Goal: Book appointment/travel/reservation

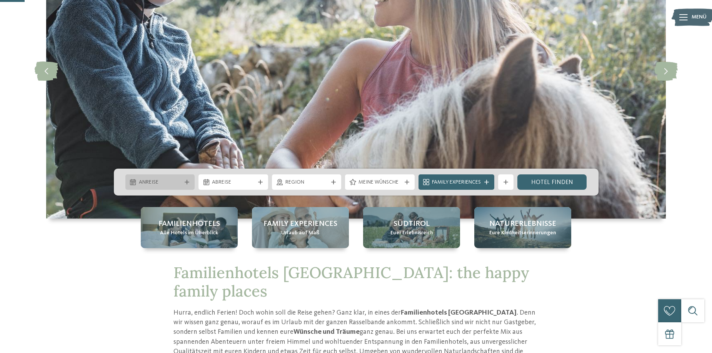
click at [185, 181] on icon at bounding box center [187, 182] width 5 height 5
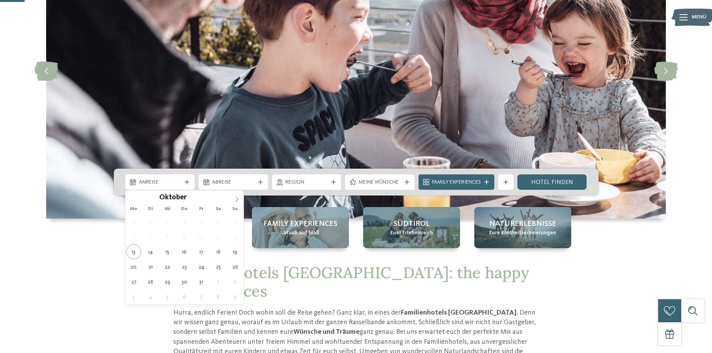
click at [237, 199] on icon at bounding box center [236, 199] width 5 height 5
type input "****"
click at [237, 199] on icon at bounding box center [236, 199] width 5 height 5
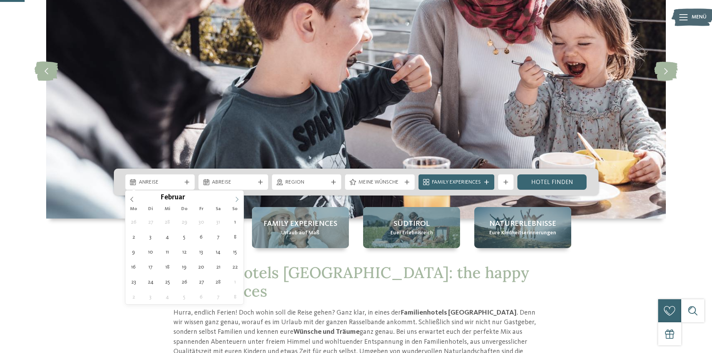
click at [237, 199] on icon at bounding box center [236, 199] width 5 height 5
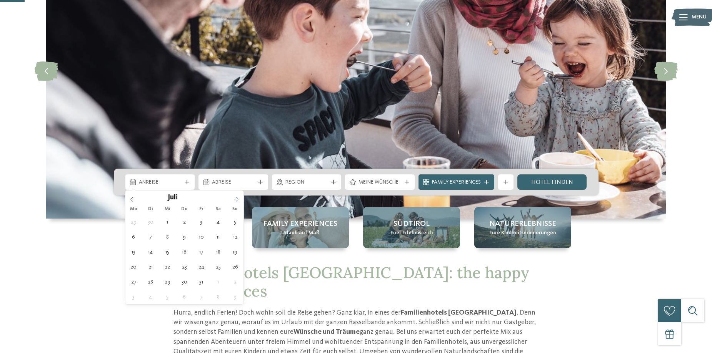
click at [237, 199] on icon at bounding box center [236, 199] width 5 height 5
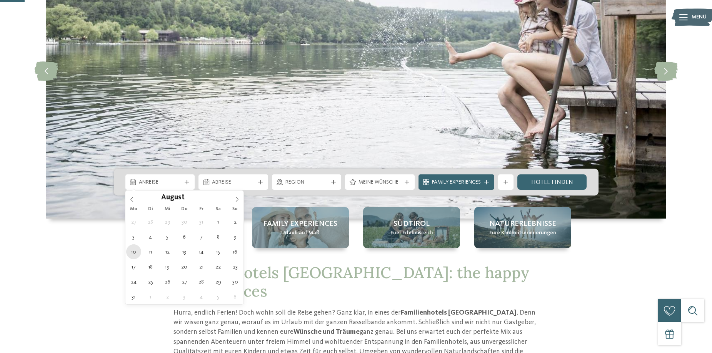
type div "10.08.2026"
type input "****"
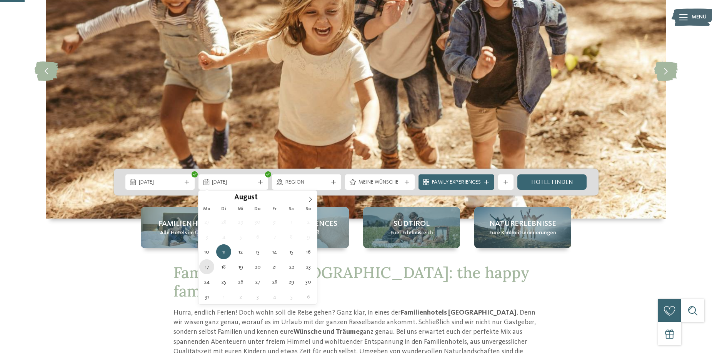
type div "17.08.2026"
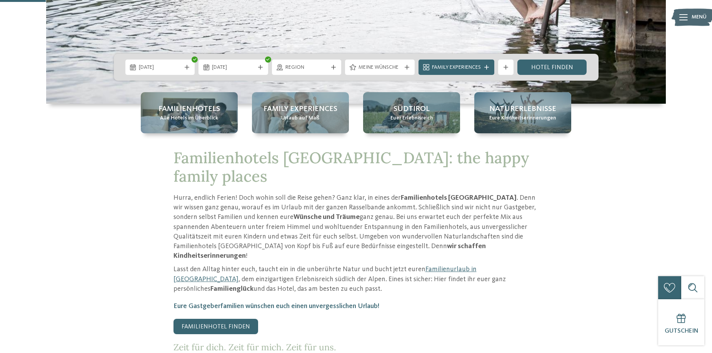
scroll to position [231, 0]
click at [309, 67] on span "Region" at bounding box center [306, 67] width 43 height 8
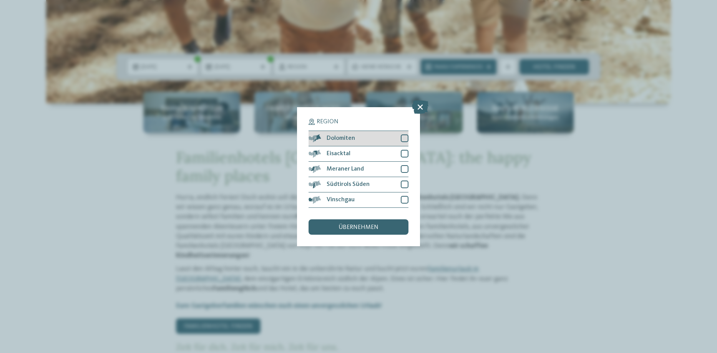
click at [405, 138] on div at bounding box center [405, 139] width 8 height 8
click at [404, 152] on div at bounding box center [405, 154] width 8 height 8
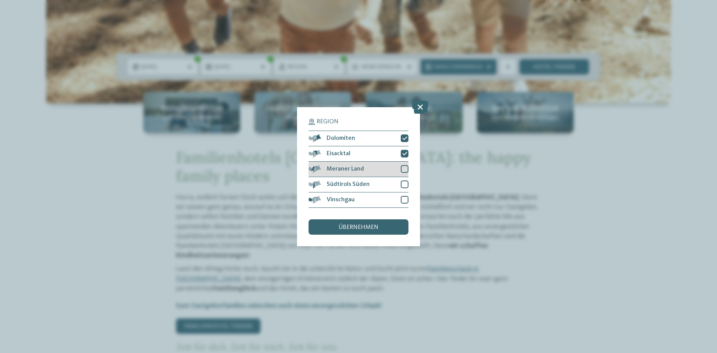
click at [403, 168] on div at bounding box center [405, 169] width 8 height 8
click at [404, 185] on div at bounding box center [405, 185] width 8 height 8
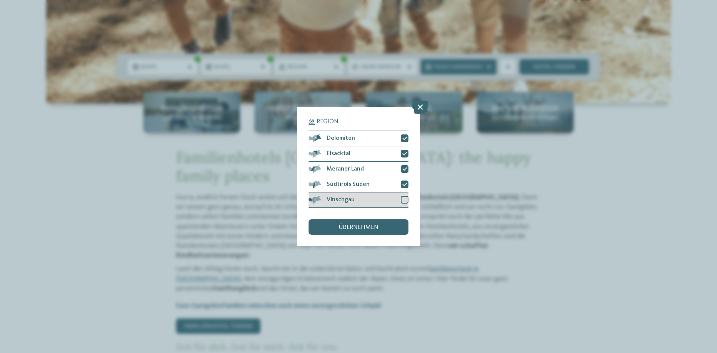
click at [404, 201] on div at bounding box center [405, 200] width 8 height 8
click at [363, 226] on span "übernehmen" at bounding box center [359, 228] width 40 height 6
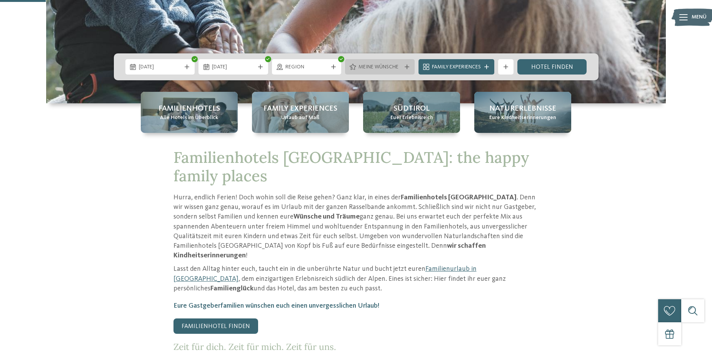
click at [402, 65] on div "Meine Wünsche" at bounding box center [379, 67] width 47 height 8
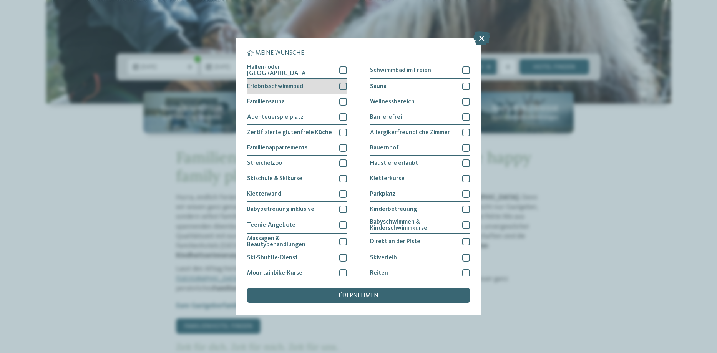
click at [271, 81] on div "Erlebnisschwimmbad" at bounding box center [297, 86] width 100 height 15
click at [273, 81] on div "Erlebnisschwimmbad" at bounding box center [297, 86] width 100 height 15
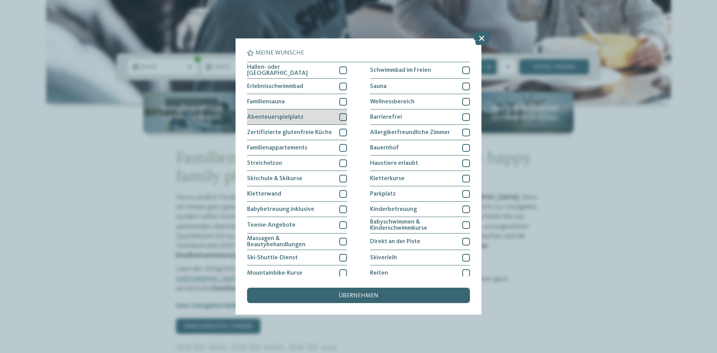
click at [302, 115] on div "Abenteuerspielplatz" at bounding box center [297, 117] width 100 height 15
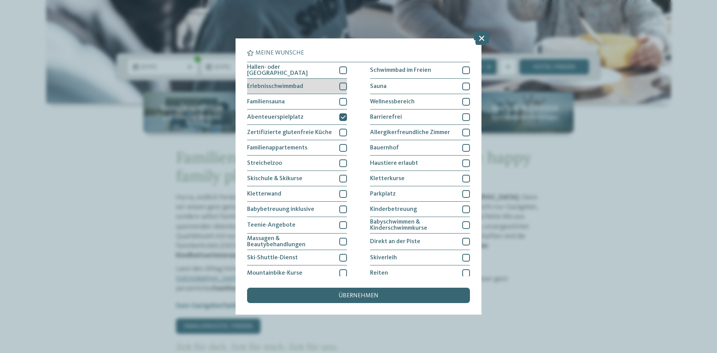
click at [301, 83] on span "Erlebnisschwimmbad" at bounding box center [275, 86] width 56 height 6
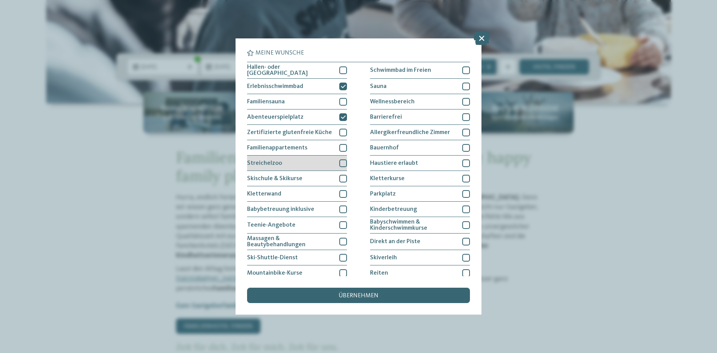
click at [309, 165] on div "Streichelzoo" at bounding box center [297, 163] width 100 height 15
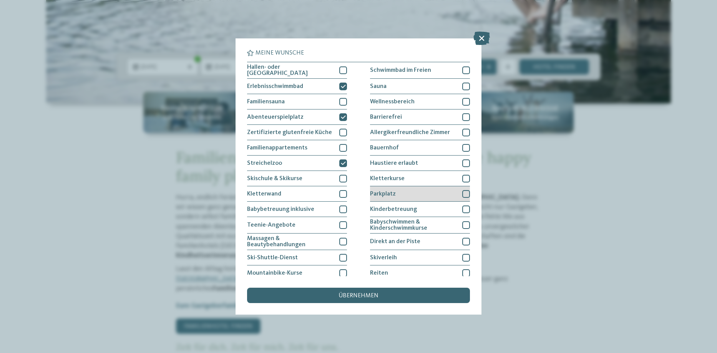
click at [402, 191] on div "Parkplatz" at bounding box center [420, 193] width 100 height 15
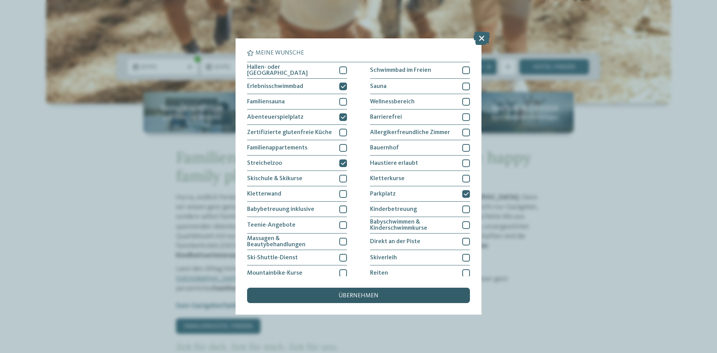
click at [344, 298] on span "übernehmen" at bounding box center [359, 296] width 40 height 6
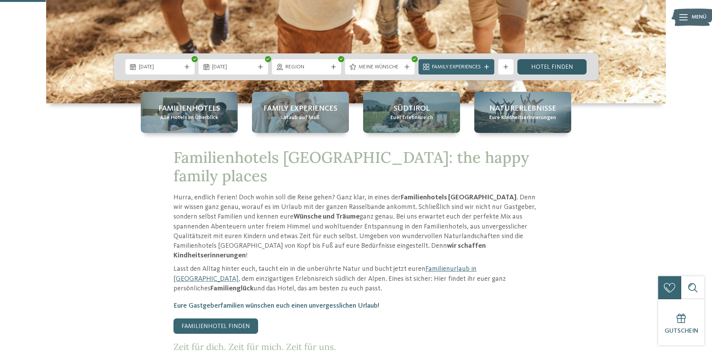
click at [561, 67] on link "Hotel finden" at bounding box center [552, 66] width 70 height 15
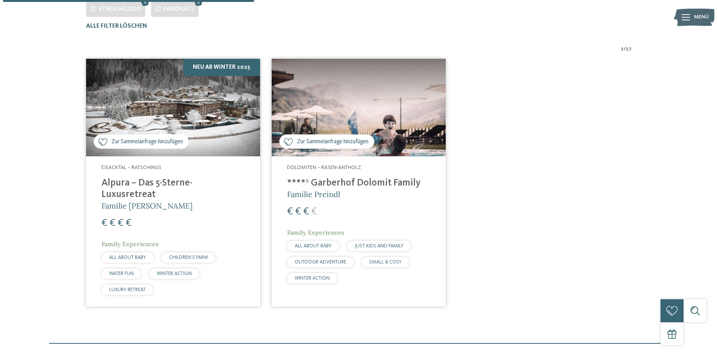
scroll to position [271, 0]
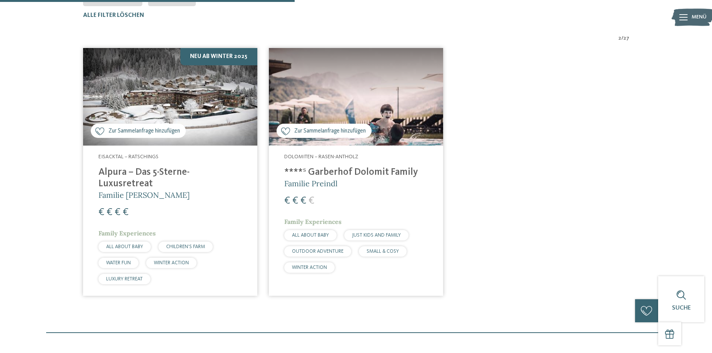
click at [368, 169] on h4 "****ˢ Garberhof Dolomit Family" at bounding box center [355, 173] width 143 height 12
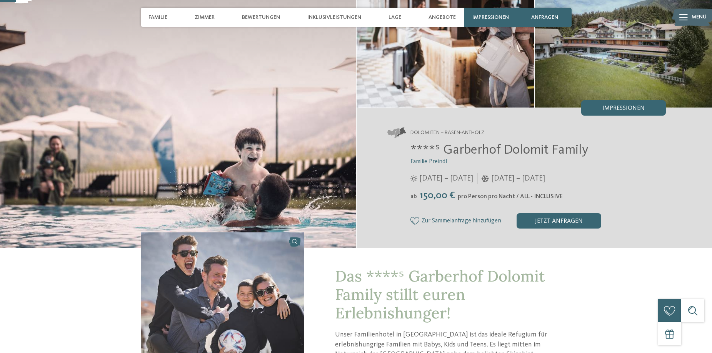
scroll to position [77, 0]
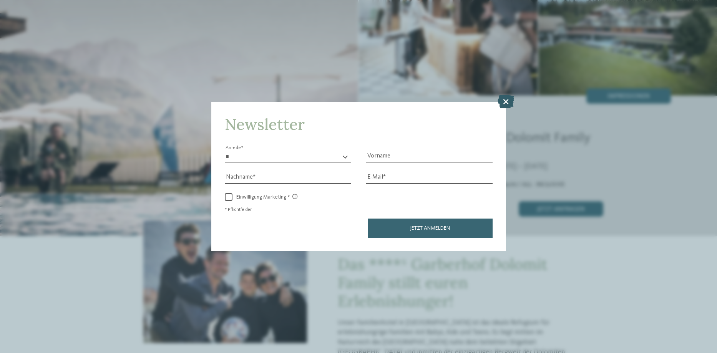
click at [504, 101] on icon at bounding box center [506, 101] width 17 height 13
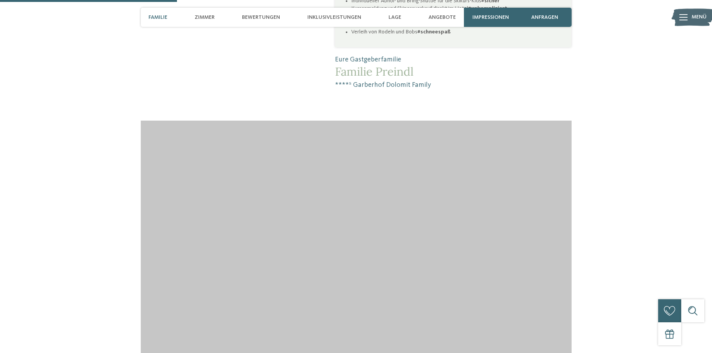
scroll to position [730, 0]
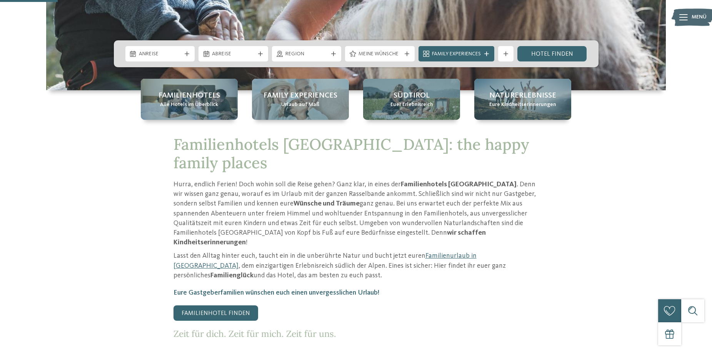
scroll to position [269, 0]
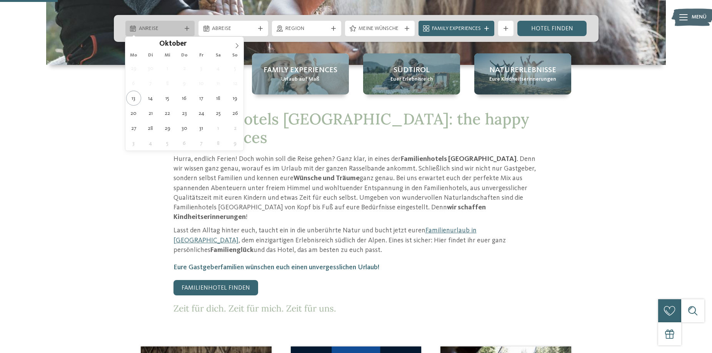
click at [174, 28] on span "Anreise" at bounding box center [160, 29] width 43 height 8
click at [239, 46] on icon at bounding box center [236, 45] width 5 height 5
type input "****"
click at [239, 46] on icon at bounding box center [236, 45] width 5 height 5
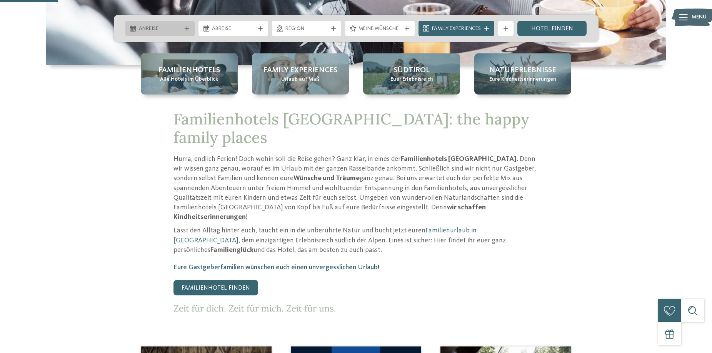
click at [182, 29] on div "Anreise" at bounding box center [160, 28] width 47 height 8
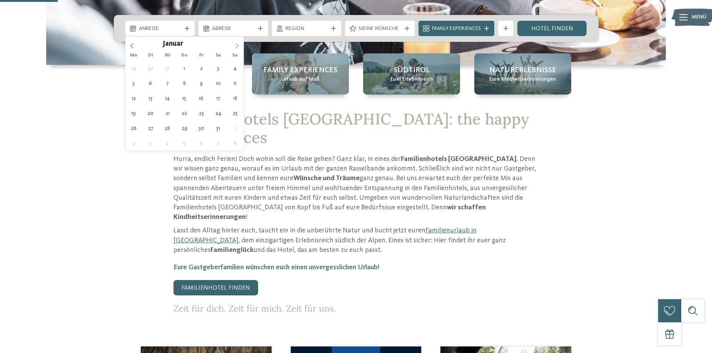
click at [236, 44] on icon at bounding box center [236, 45] width 5 height 5
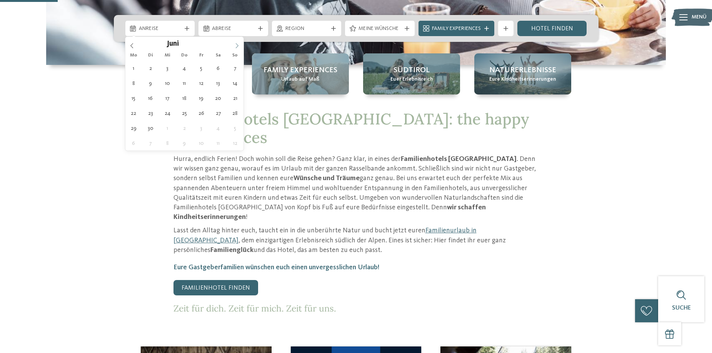
click at [236, 44] on icon at bounding box center [236, 45] width 5 height 5
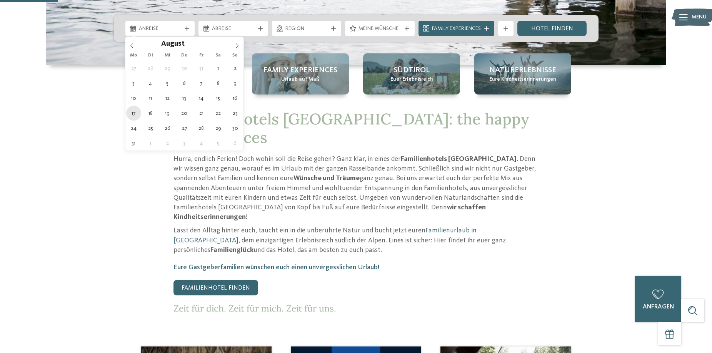
type div "17.08.2026"
type input "****"
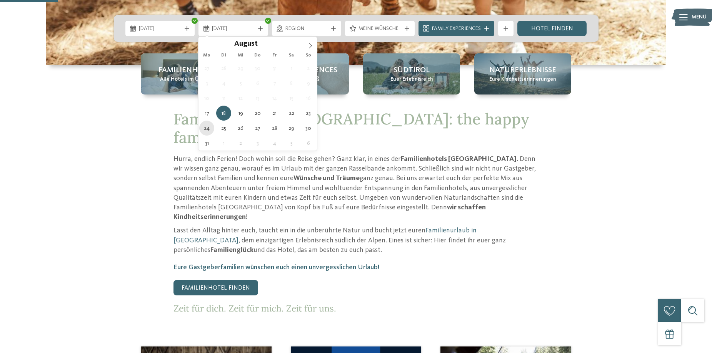
type div "24.08.2026"
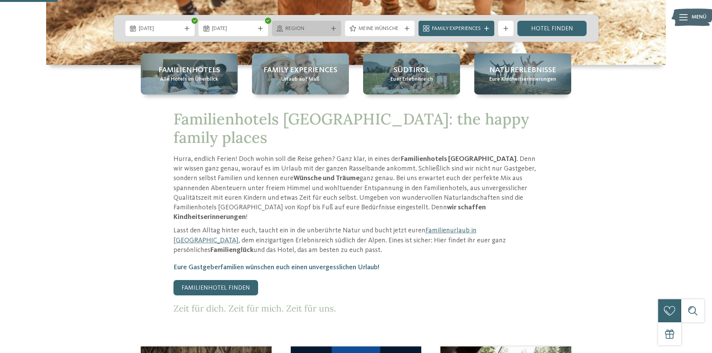
click at [329, 31] on div "Region" at bounding box center [306, 28] width 47 height 8
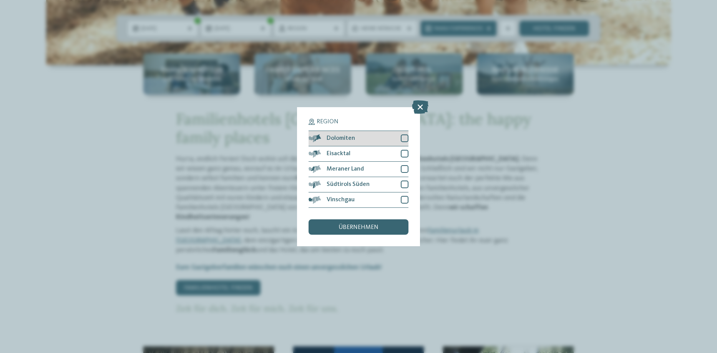
click at [405, 138] on div at bounding box center [405, 139] width 8 height 8
click at [405, 152] on div at bounding box center [405, 154] width 8 height 8
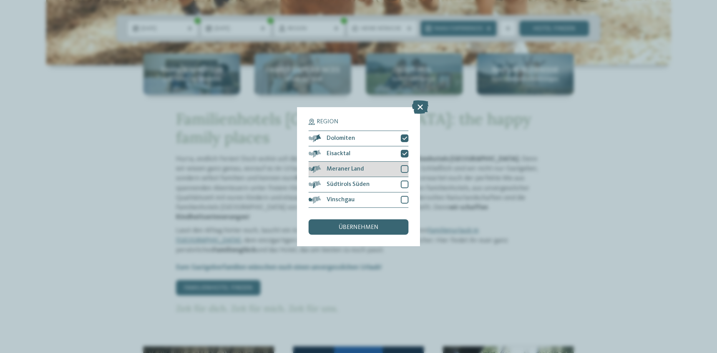
click at [405, 170] on div at bounding box center [405, 169] width 8 height 8
click at [405, 185] on div at bounding box center [405, 185] width 8 height 8
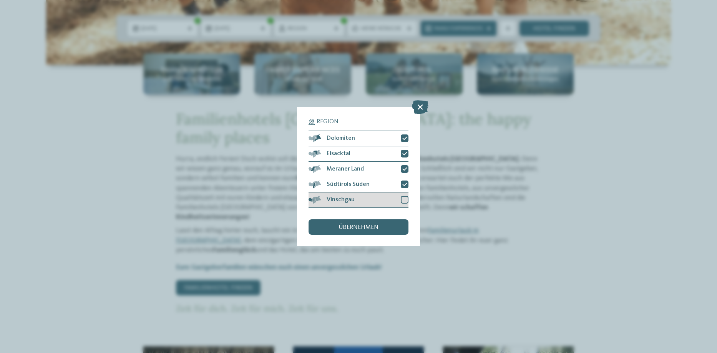
click at [406, 198] on div at bounding box center [405, 200] width 8 height 8
click at [387, 227] on div "übernehmen" at bounding box center [359, 227] width 100 height 15
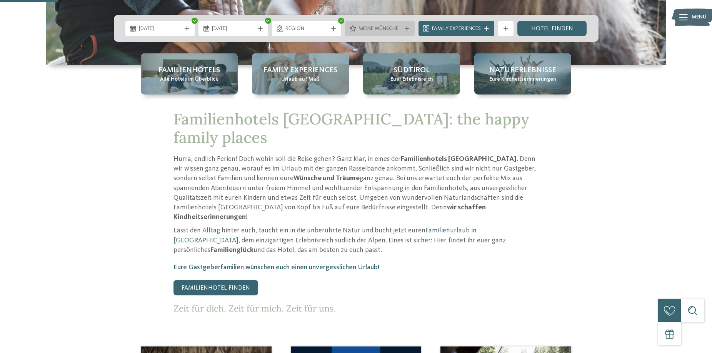
click at [390, 26] on span "Meine Wünsche" at bounding box center [379, 29] width 43 height 8
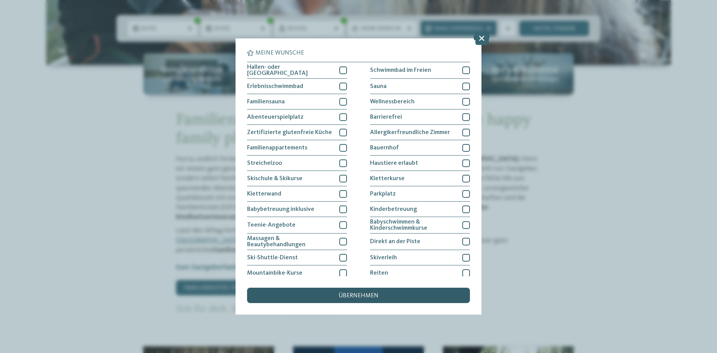
click at [342, 290] on div "übernehmen" at bounding box center [358, 295] width 223 height 15
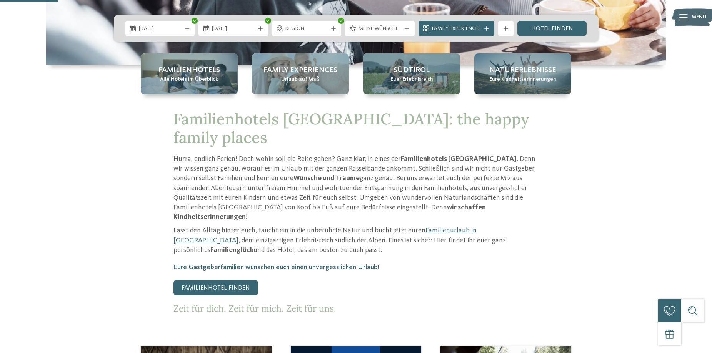
click at [554, 20] on div "17.08.2026 24.08.2026" at bounding box center [356, 28] width 484 height 27
click at [553, 28] on link "Hotel finden" at bounding box center [552, 28] width 70 height 15
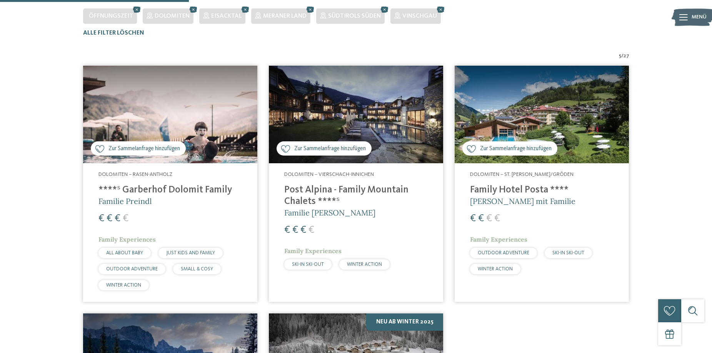
scroll to position [231, 0]
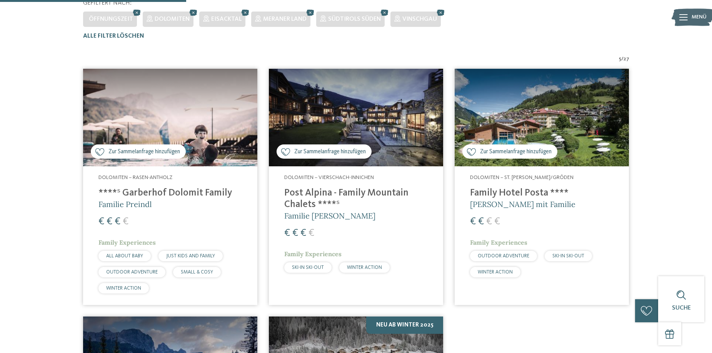
click at [518, 192] on h4 "Family Hotel Posta ****" at bounding box center [541, 194] width 143 height 12
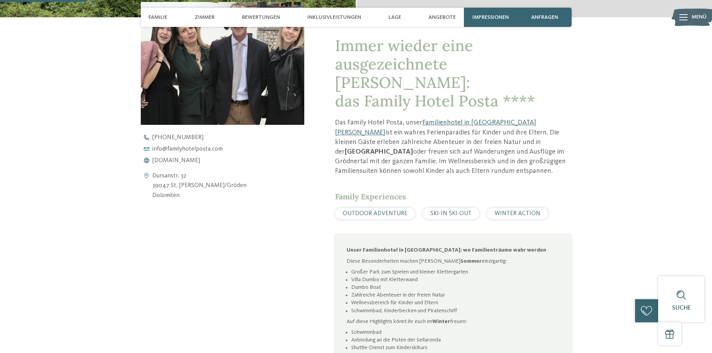
scroll to position [308, 0]
